Goal: Navigation & Orientation: Find specific page/section

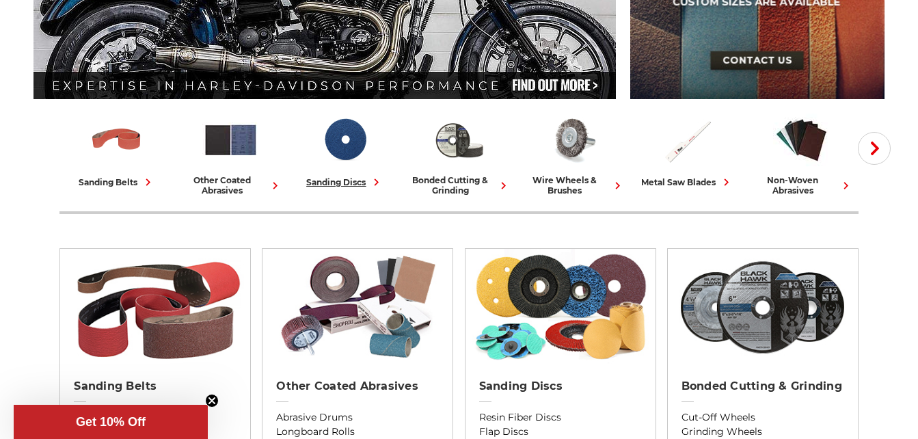
click at [341, 181] on div "sanding discs" at bounding box center [344, 182] width 77 height 14
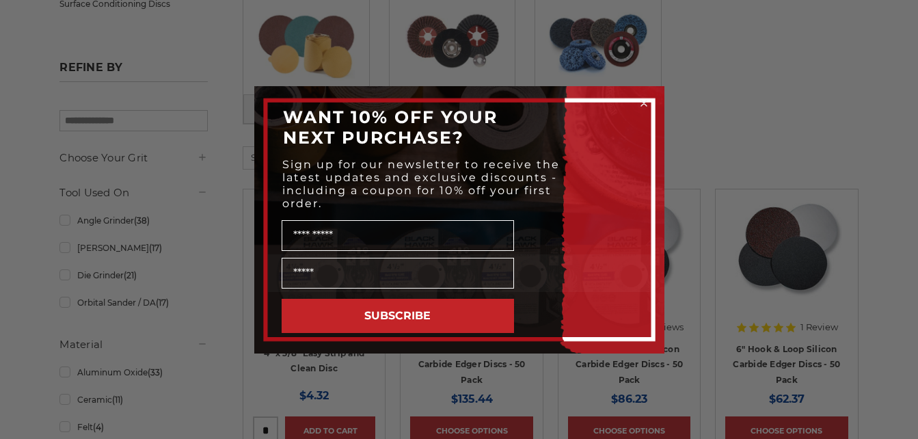
scroll to position [378, 0]
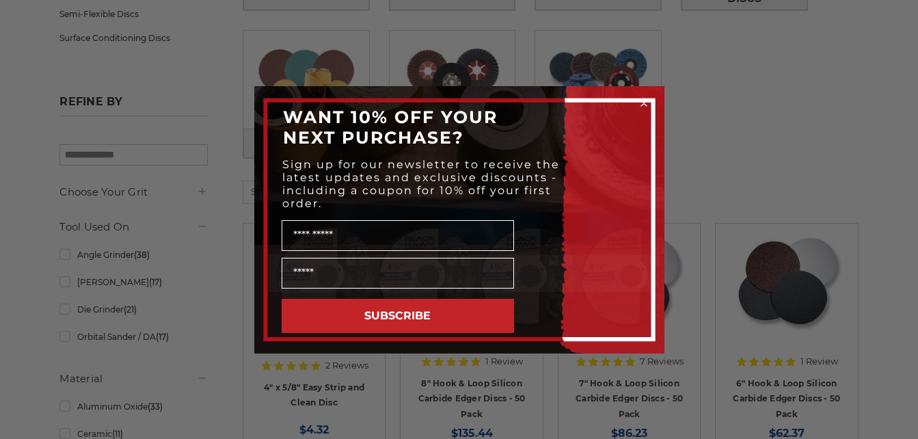
click at [644, 102] on icon "Close dialog" at bounding box center [643, 103] width 5 height 5
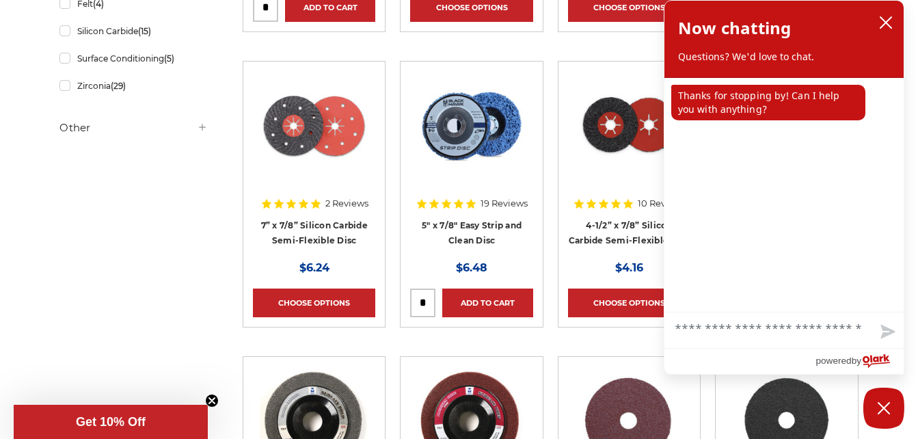
scroll to position [889, 0]
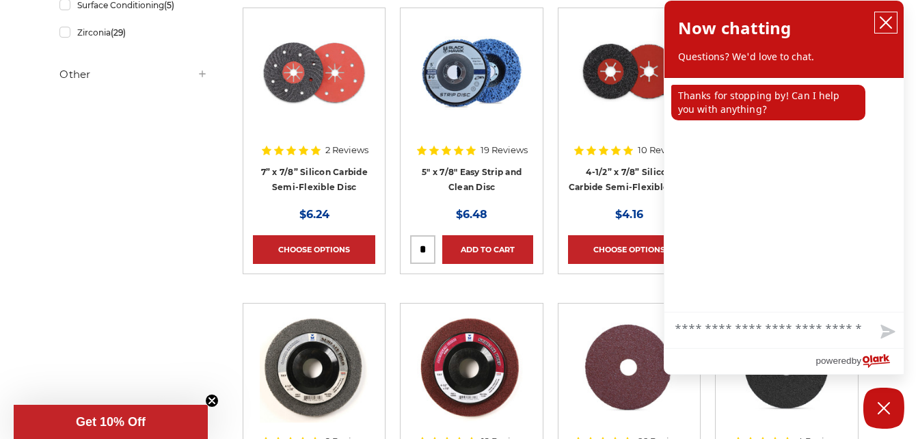
click at [886, 18] on icon "close chatbox" at bounding box center [886, 23] width 14 height 14
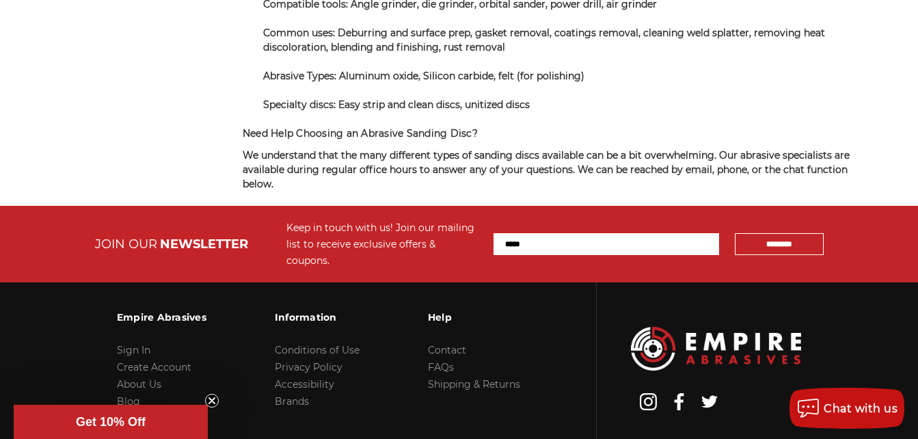
scroll to position [9574, 0]
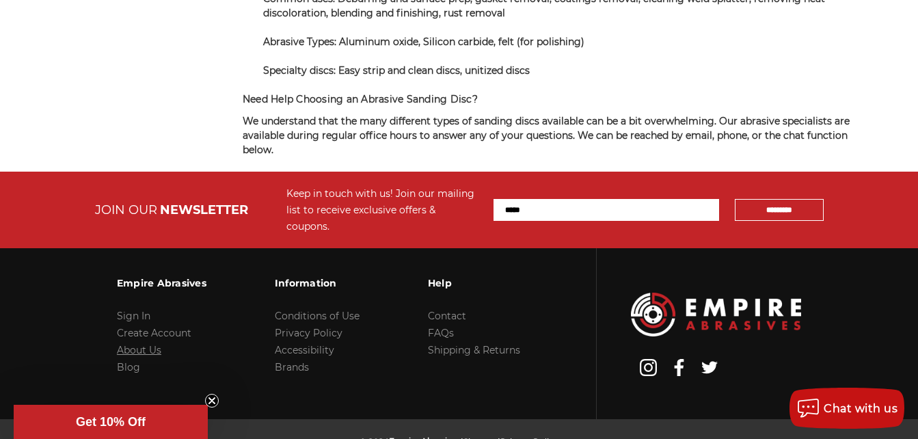
click at [138, 344] on link "About Us" at bounding box center [139, 350] width 44 height 12
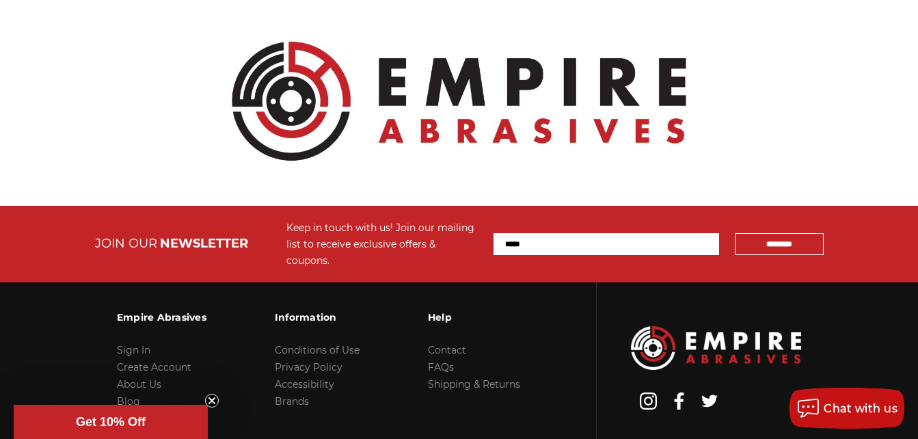
scroll to position [1641, 0]
